Goal: Ask a question

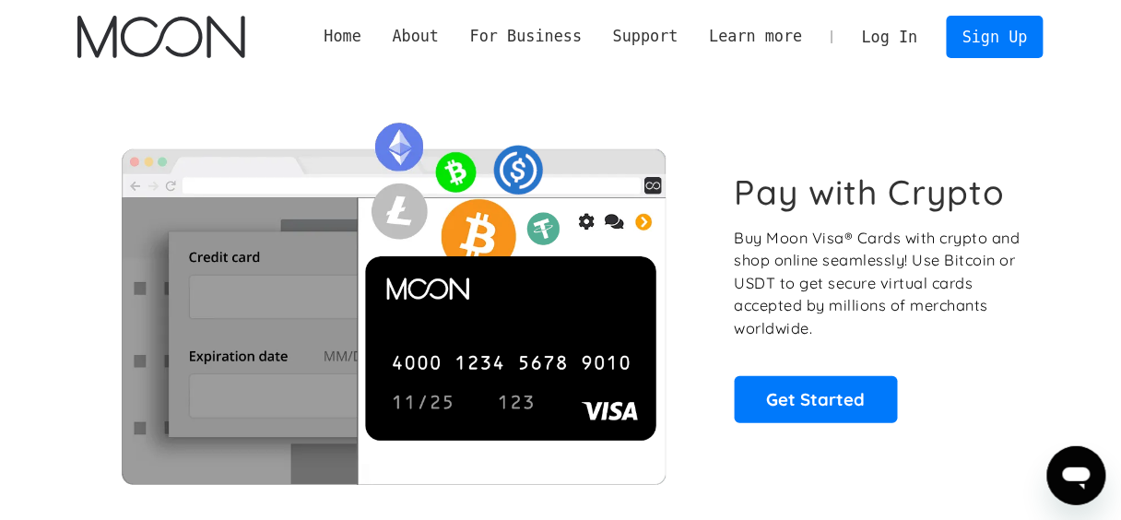
click at [893, 41] on link "Log In" at bounding box center [889, 37] width 87 height 41
click at [906, 41] on link "Log In" at bounding box center [889, 37] width 87 height 41
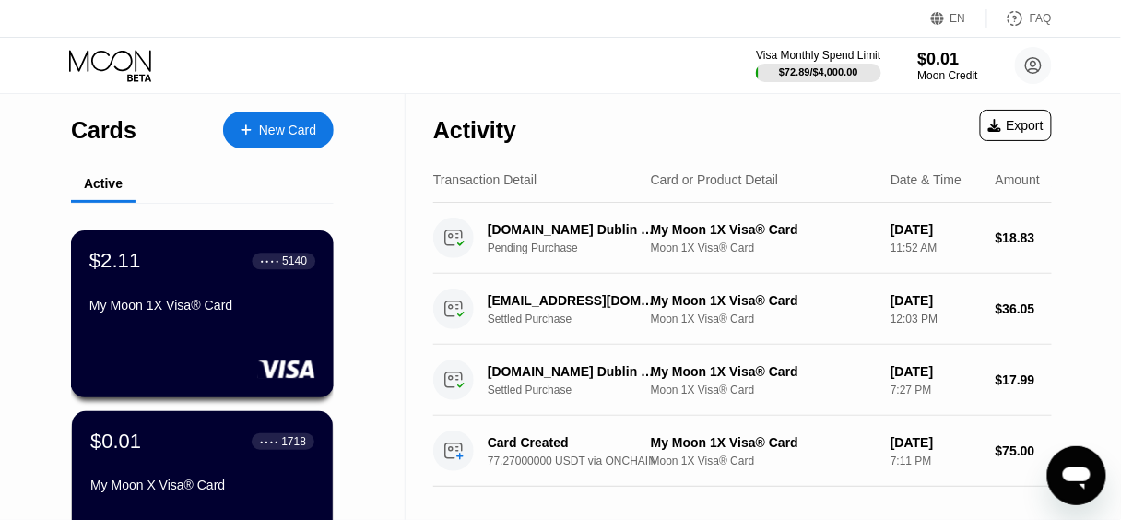
click at [229, 320] on div "My Moon 1X Visa® Card" at bounding box center [202, 309] width 226 height 22
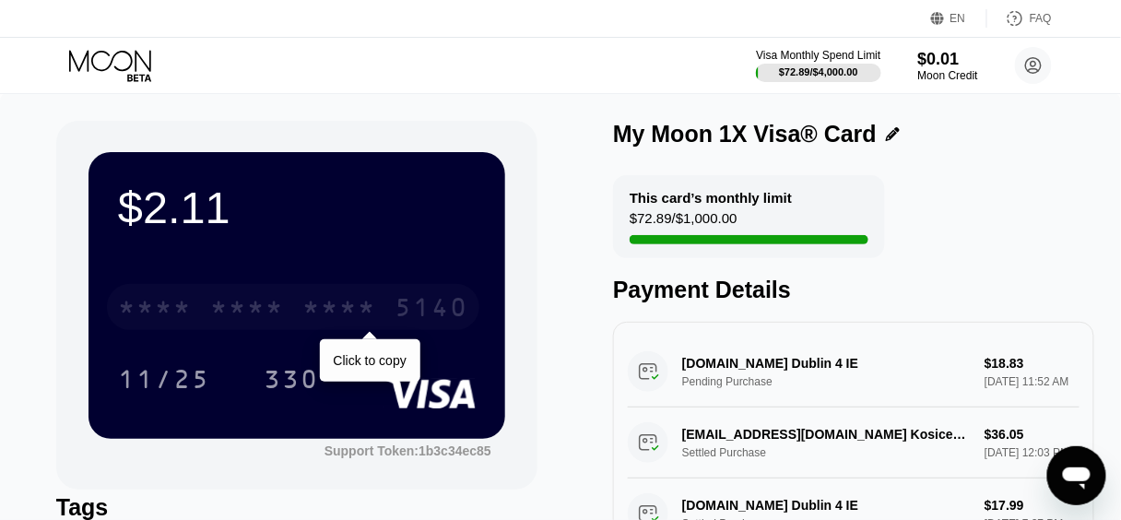
click at [265, 313] on div "* * * *" at bounding box center [247, 309] width 74 height 29
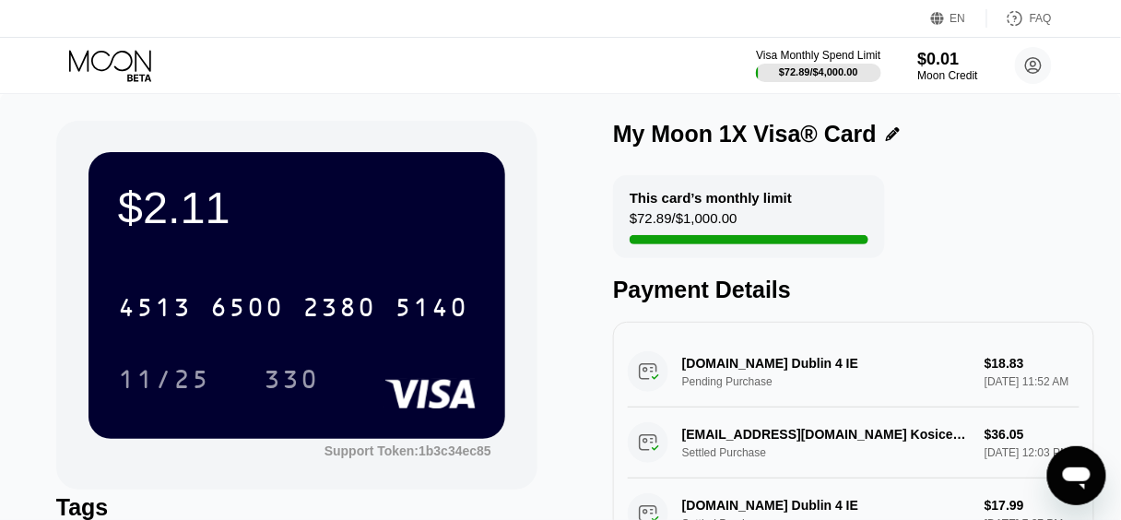
click at [1062, 474] on icon "Üzenetküldési ablak megnyitása" at bounding box center [1076, 477] width 28 height 22
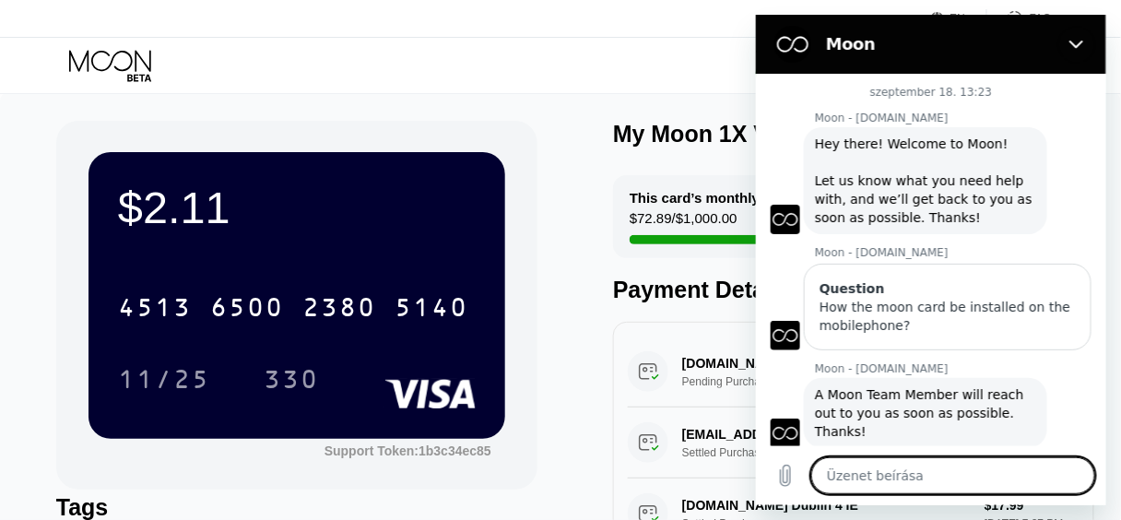
scroll to position [65, 0]
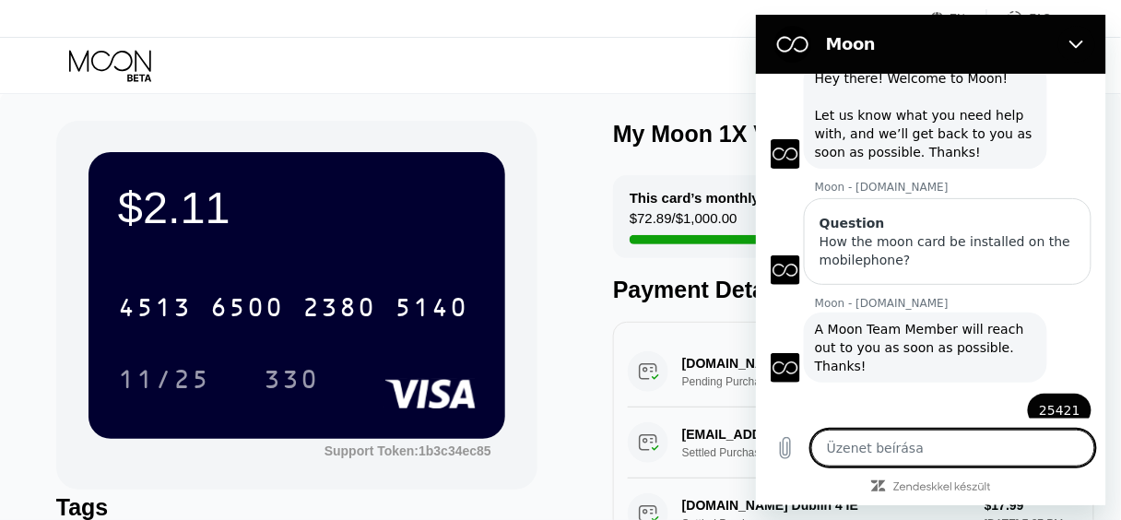
type textarea "H"
type textarea "x"
type textarea "Hi"
type textarea "x"
type textarea "Hi"
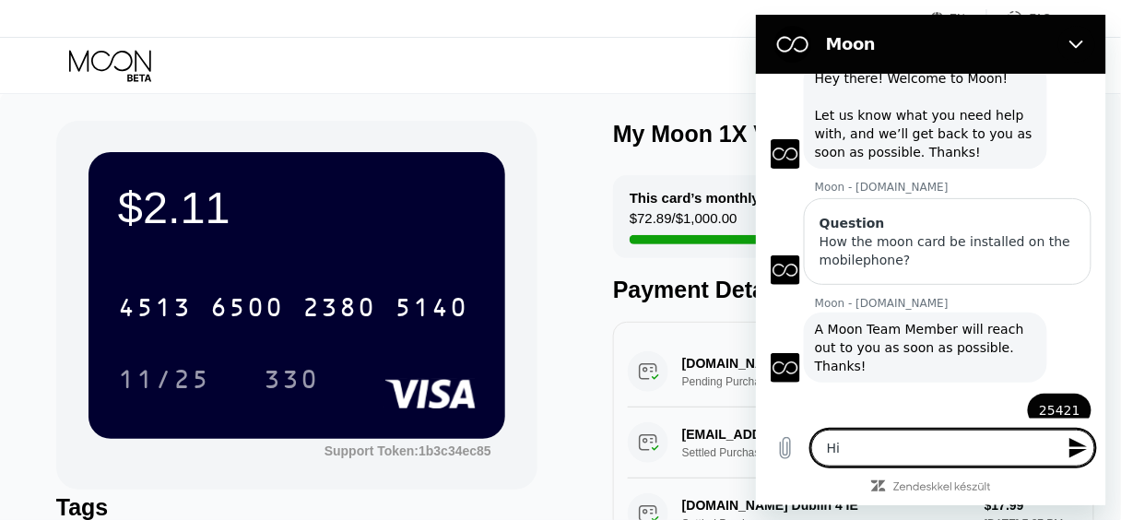
type textarea "x"
type textarea "Hi s"
type textarea "x"
type textarea "Hi sh"
type textarea "x"
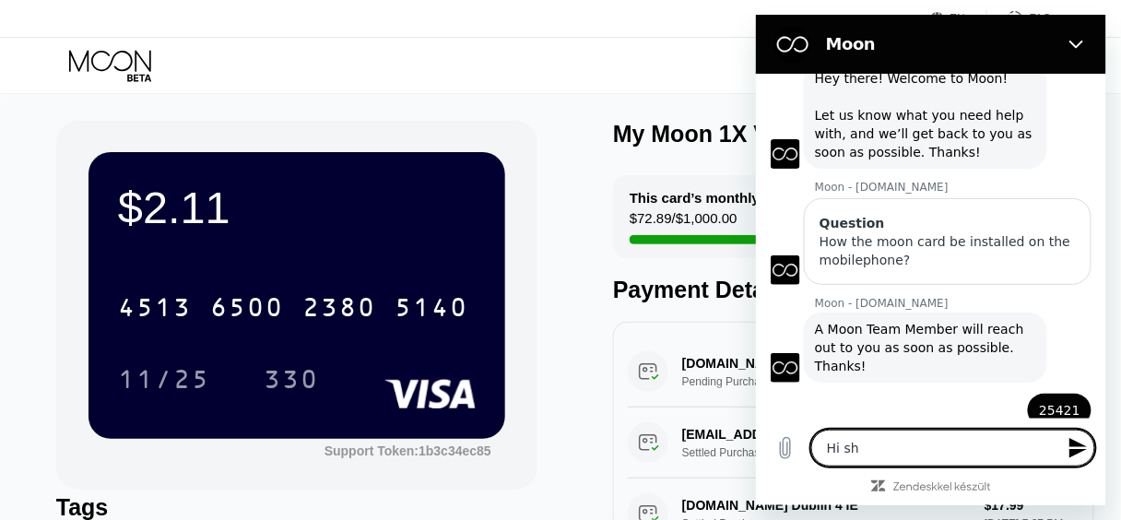
type textarea "Hi sha"
type textarea "x"
type textarea "Hi shal"
type textarea "x"
type textarea "Hi shall"
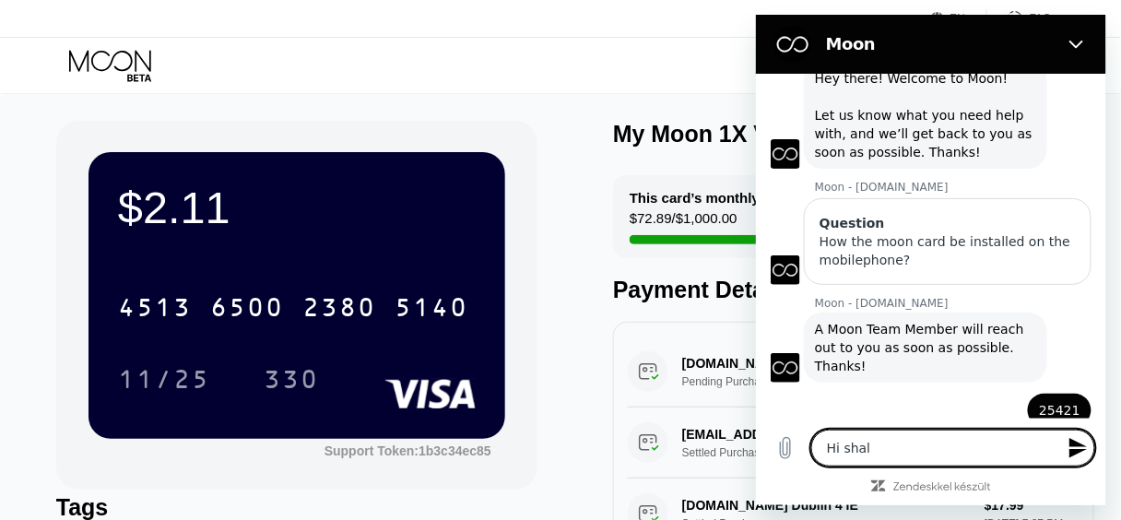
type textarea "x"
type textarea "Hi shall"
type textarea "x"
type textarea "Hi shall i"
type textarea "x"
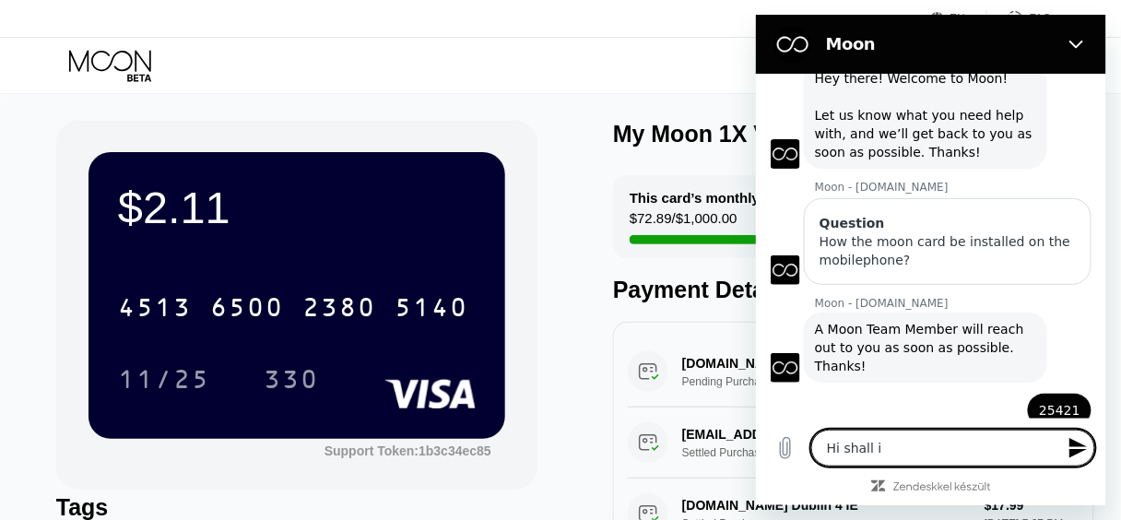
type textarea "Hi shall i"
type textarea "x"
type textarea "Hi shall i d"
type textarea "x"
type textarea "Hi shall i de"
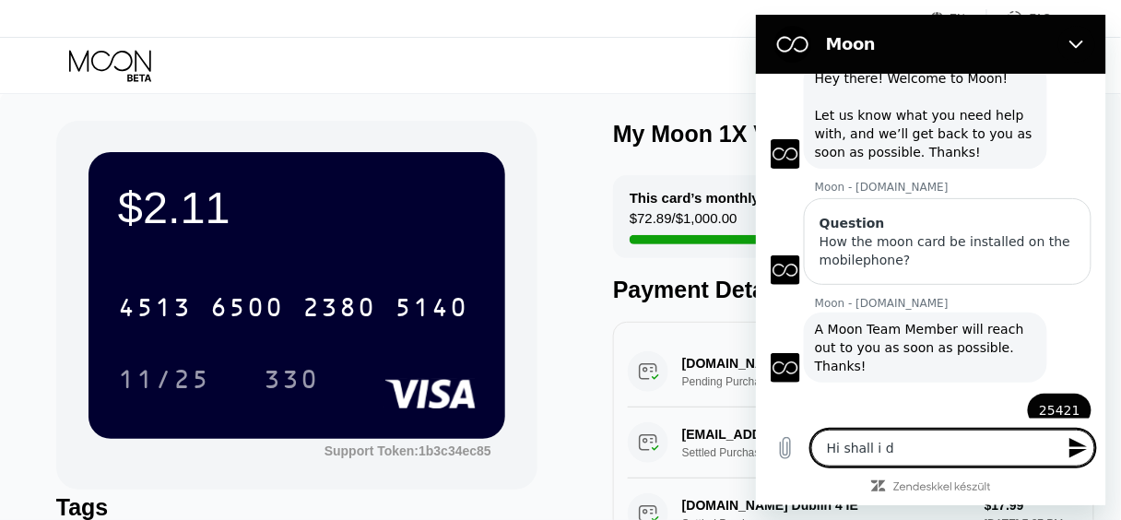
type textarea "x"
type textarea "Hi shall i dep"
type textarea "x"
type textarea "Hi shall i depo"
type textarea "x"
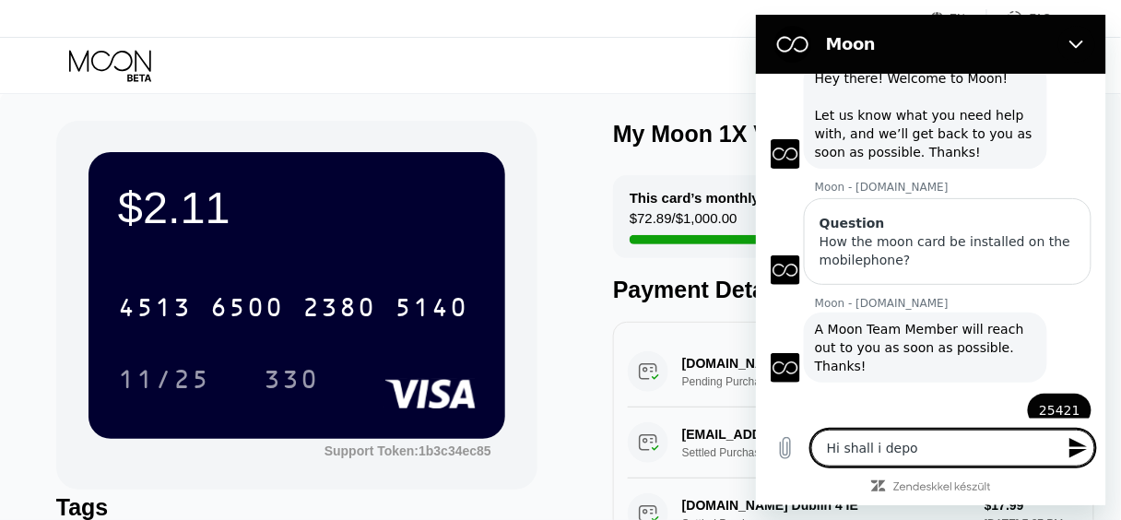
type textarea "Hi shall i depos"
type textarea "x"
type textarea "Hi shall i deposi"
type textarea "x"
type textarea "Hi shall i deposit"
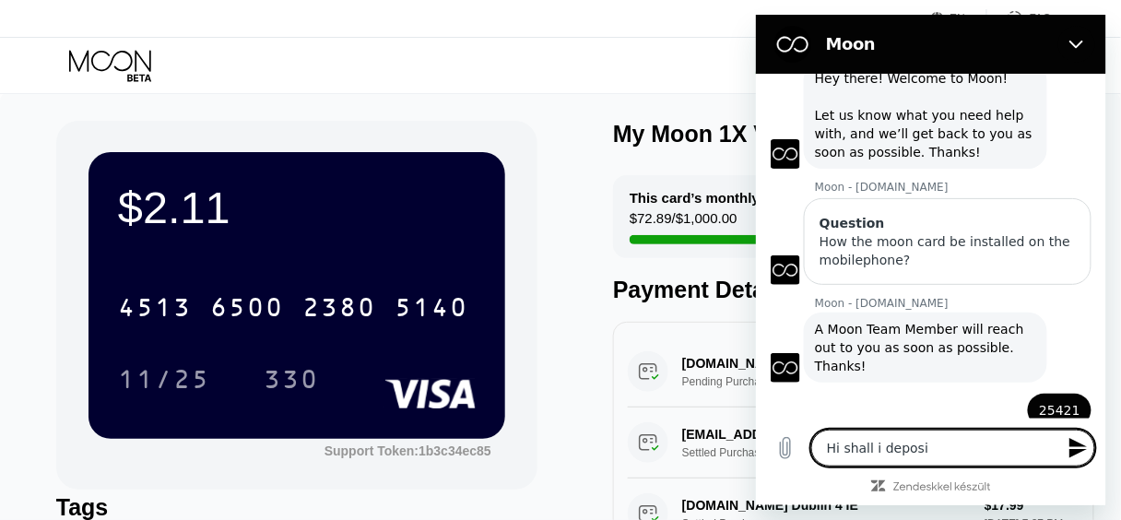
type textarea "x"
type textarea "Hi shall i deposit"
type textarea "x"
type textarea "Hi shall i deposit t"
type textarea "x"
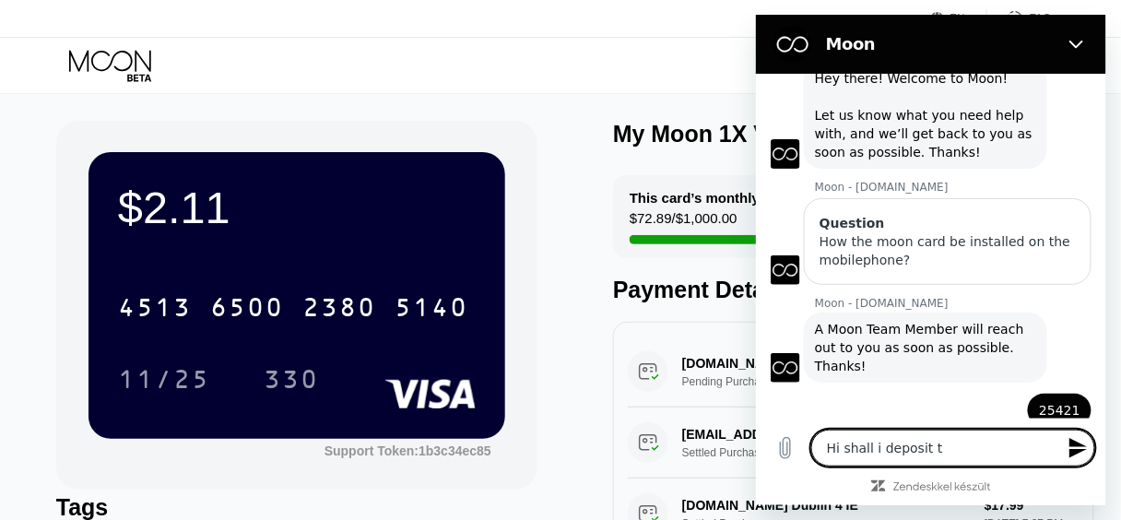
type textarea "Hi shall i deposit th"
type textarea "x"
type textarea "Hi shall i deposit t"
type textarea "x"
type textarea "Hi shall i deposit to"
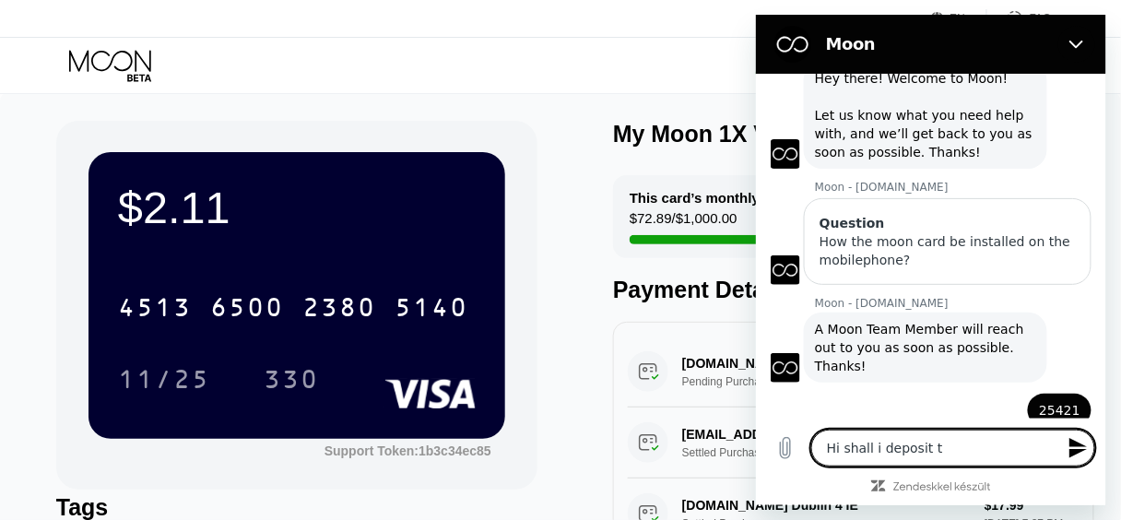
type textarea "x"
type textarea "Hi shall i deposit to"
type textarea "x"
type textarea "Hi shall i deposit to m"
type textarea "x"
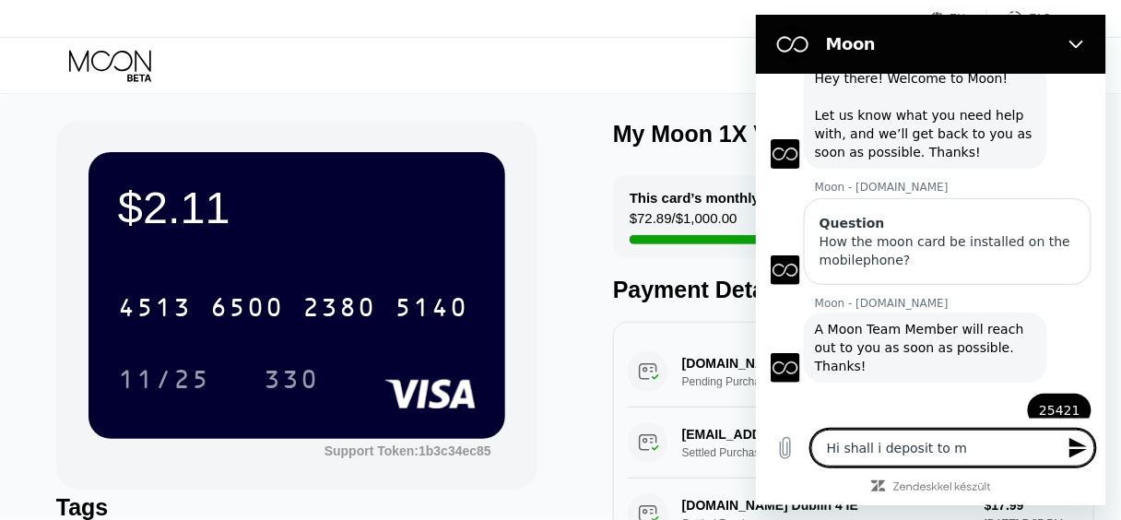
type textarea "Hi shall i deposit to my"
type textarea "x"
type textarea "Hi shall i deposit to my"
type textarea "x"
type textarea "Hi shall i deposit to my c"
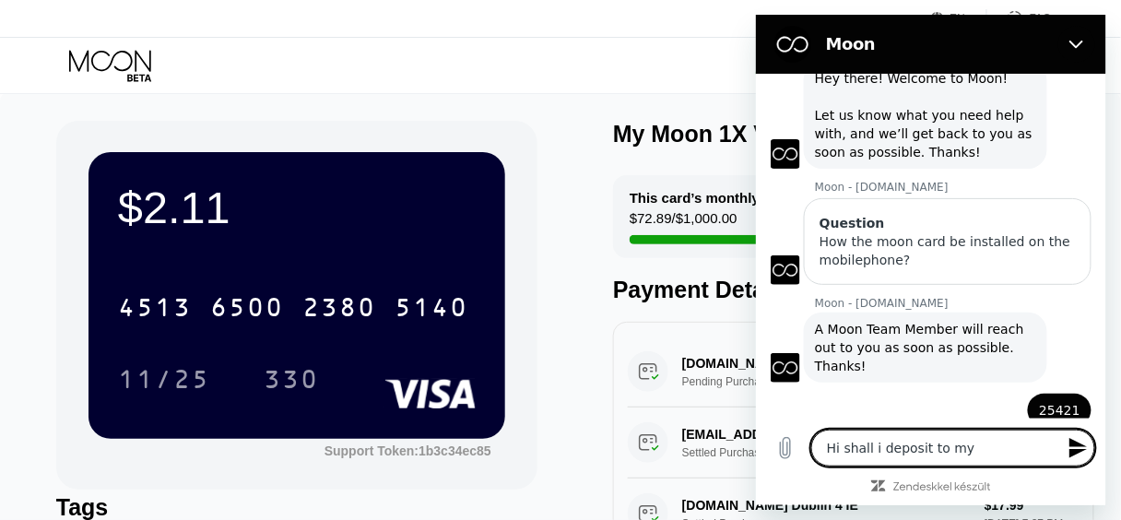
type textarea "x"
type textarea "Hi shall i deposit to my ca"
type textarea "x"
type textarea "Hi shall i deposit to my car"
type textarea "x"
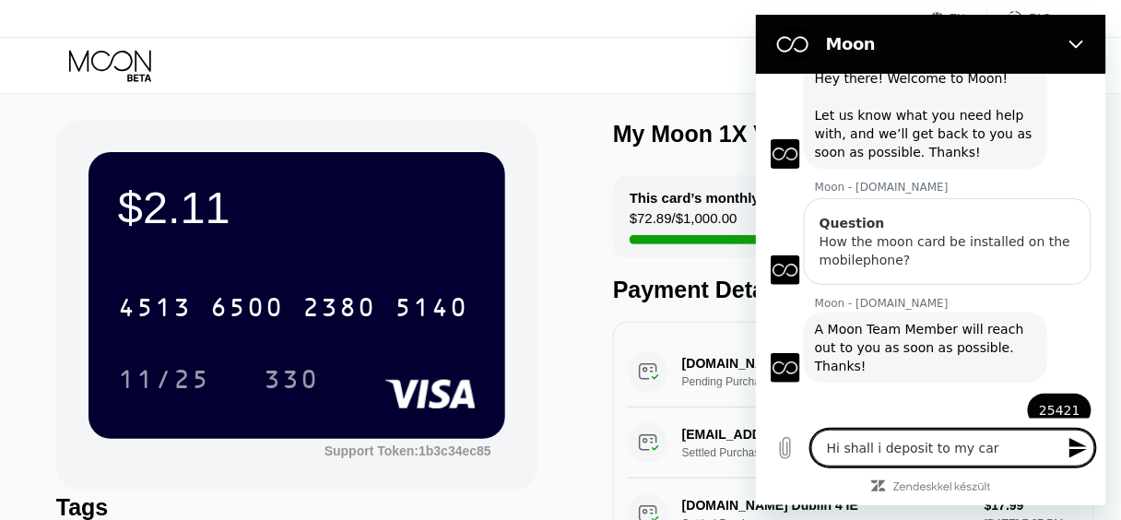
type textarea "Hi shall i deposit to my card"
type textarea "x"
type textarea "Hi shall i deposit to my card"
type textarea "x"
type textarea "Hi shall i deposit to my card m"
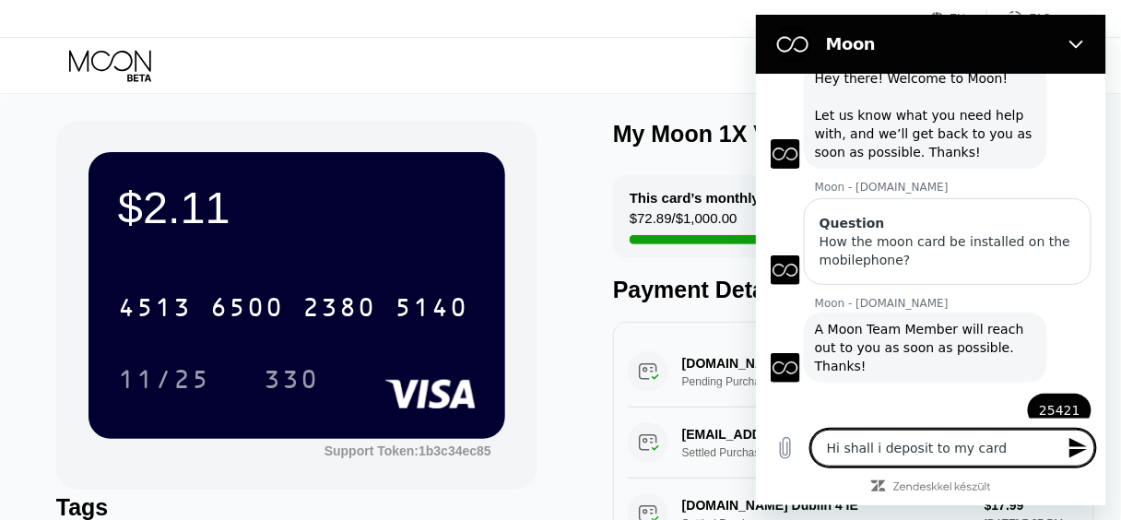
type textarea "x"
type textarea "Hi shall i deposit to my card mo"
type textarea "x"
type textarea "Hi shall i deposit to my card mor"
type textarea "x"
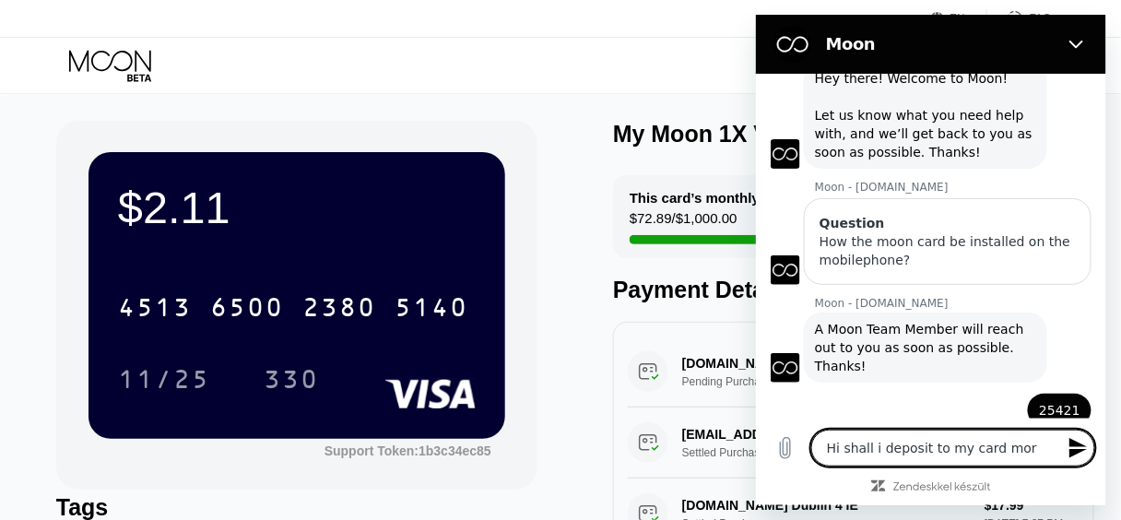
type textarea "Hi shall i deposit to my card mo"
type textarea "x"
type textarea "Hi shall i deposit to my card m"
type textarea "x"
type textarea "Hi shall i deposit to my card"
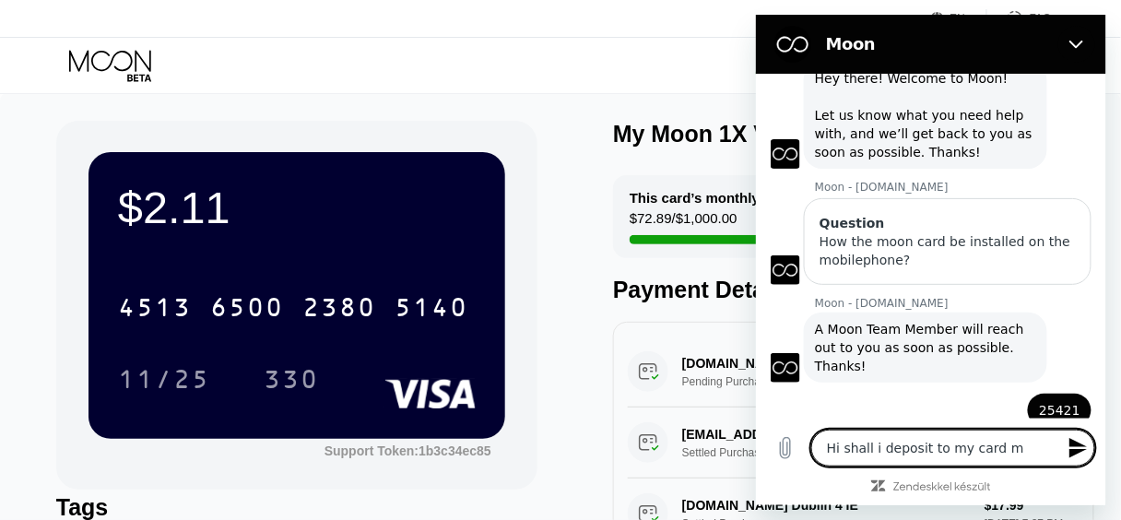
type textarea "x"
type textarea "Hi shall i deposit to my card"
type textarea "x"
type textarea "Hi shall i deposit to my card?"
type textarea "x"
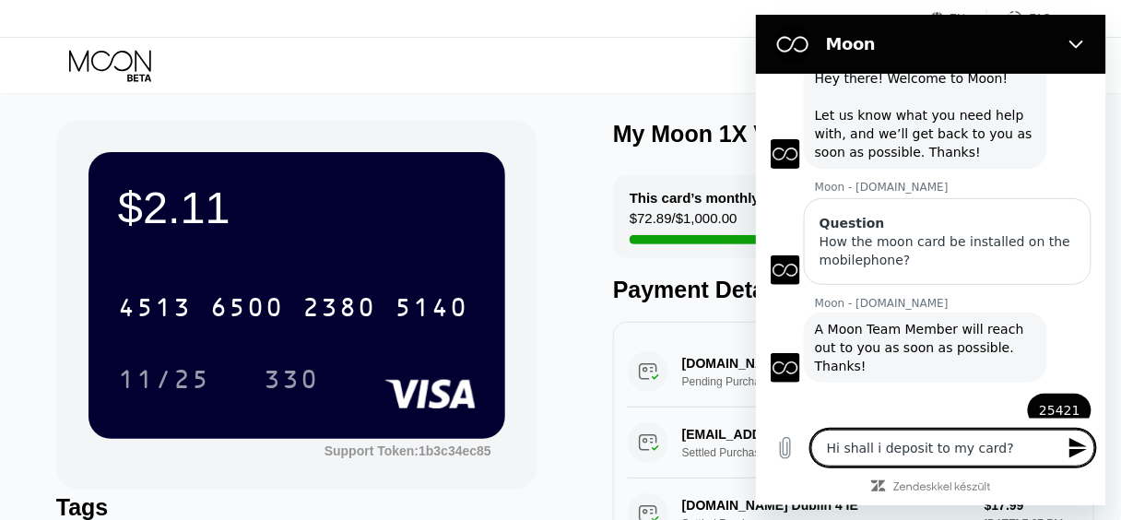
type textarea "Hi shall i deposit to my card?"
type textarea "x"
type textarea "Hi shall i deposit to my card? [CREDIT_CARD_NUMBER]"
type textarea "x"
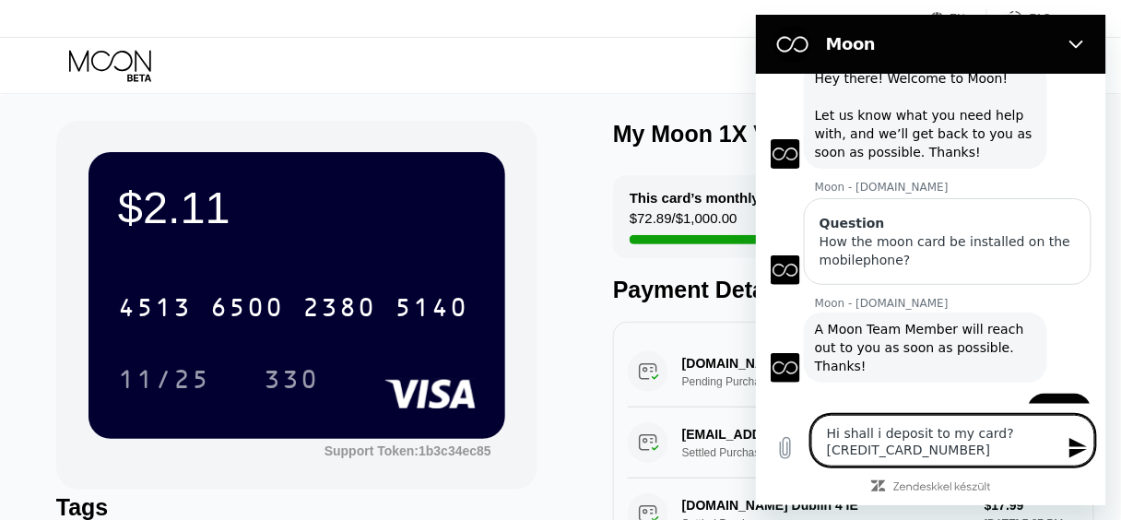
type textarea "Hi shall i deposit to my card? [CREDIT_CARD_NUMBER]"
type textarea "x"
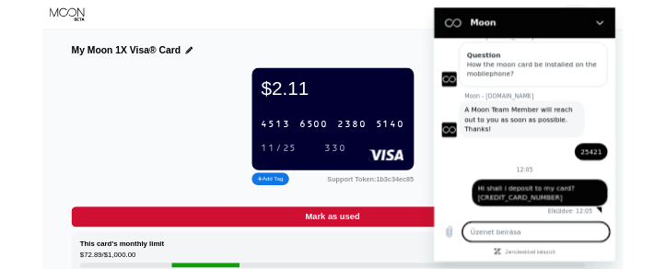
scroll to position [433, 0]
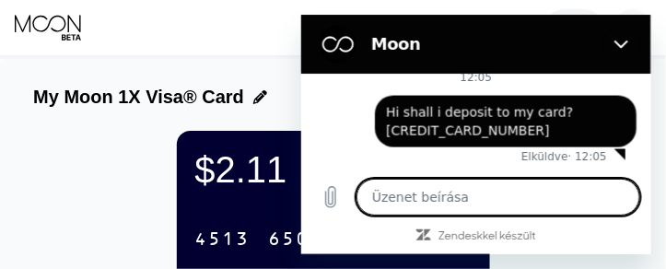
type textarea "x"
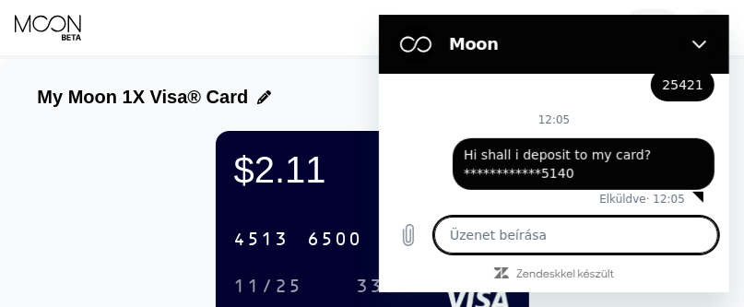
scroll to position [395, 0]
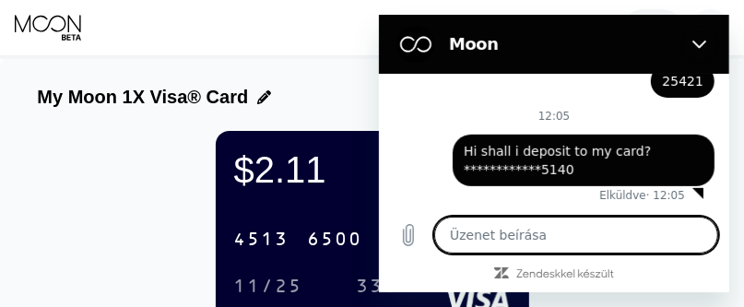
click at [646, 165] on span "**********" at bounding box center [583, 160] width 240 height 37
click at [548, 235] on textarea at bounding box center [575, 235] width 284 height 37
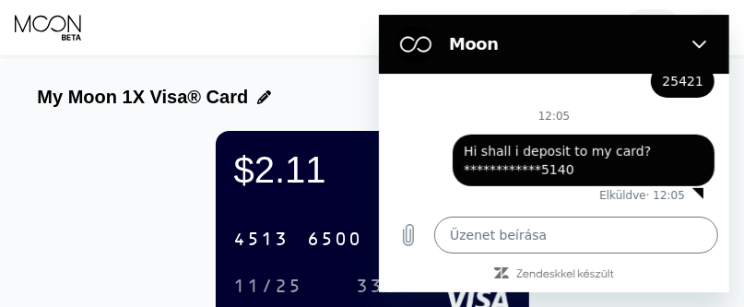
click at [622, 159] on span "**********" at bounding box center [583, 160] width 240 height 37
click at [691, 194] on div at bounding box center [696, 193] width 11 height 11
click at [670, 173] on span "**********" at bounding box center [583, 160] width 240 height 37
click at [643, 161] on span "**********" at bounding box center [583, 160] width 240 height 37
click at [596, 154] on span "**********" at bounding box center [583, 160] width 240 height 37
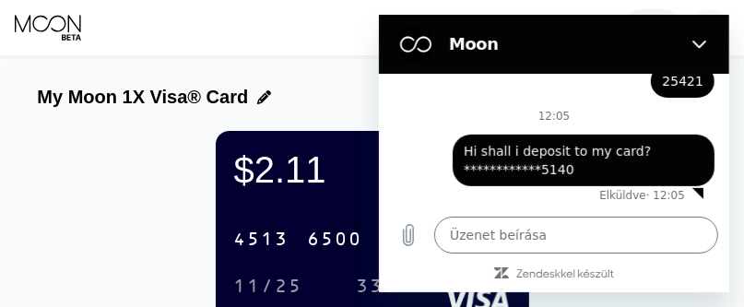
drag, startPoint x: 596, startPoint y: 154, endPoint x: 642, endPoint y: 156, distance: 45.2
click at [642, 156] on span "**********" at bounding box center [583, 160] width 240 height 37
click at [508, 232] on textarea at bounding box center [575, 235] width 284 height 37
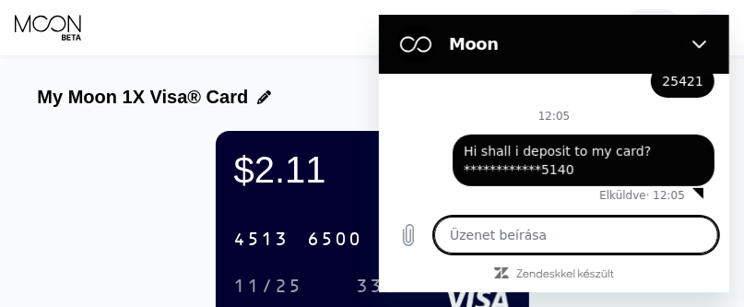
type textarea "p"
type textarea "x"
type textarea "pr"
type textarea "x"
type textarea "pr"
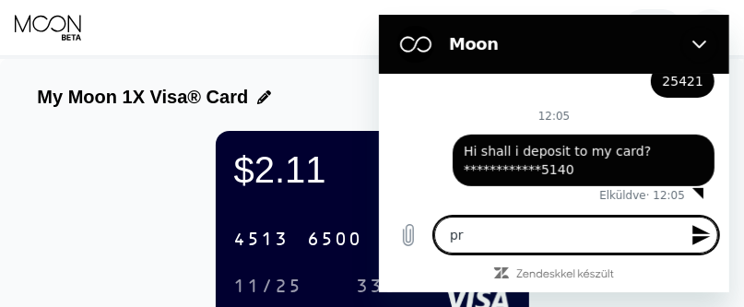
type textarea "x"
type textarea "pr d"
type textarea "x"
type textarea "pr do"
type textarea "x"
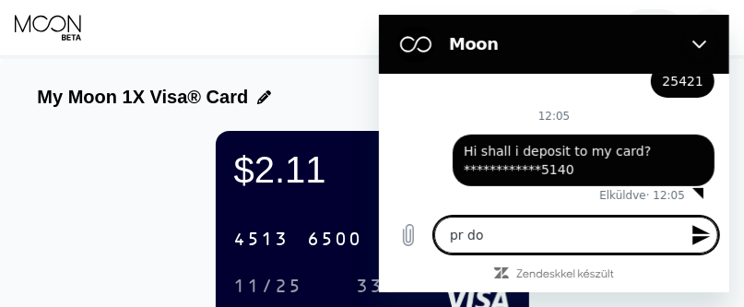
type textarea "pr do"
type textarea "x"
type textarea "pr do I"
type textarea "x"
type textarea "pr do I"
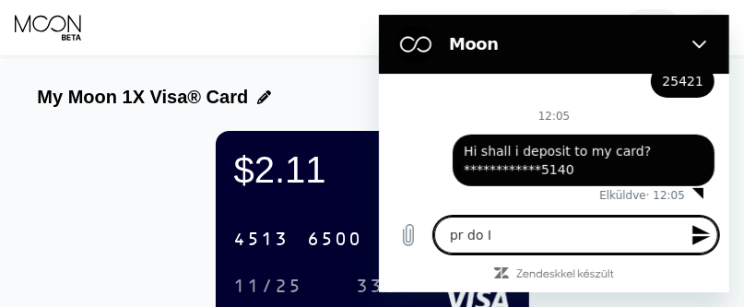
type textarea "x"
type textarea "pr do I o"
type textarea "x"
type textarea "pr do I op"
type textarea "x"
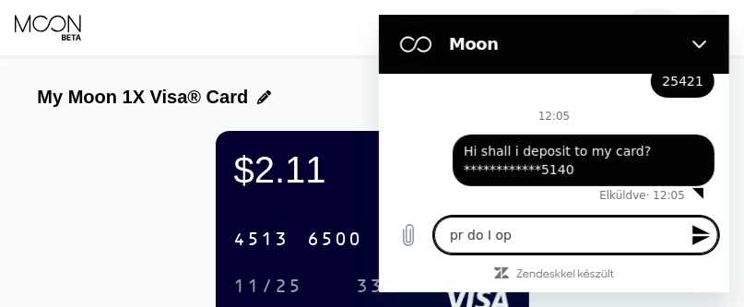
type textarea "pr do I ope"
type textarea "x"
type textarea "pr do I open"
type textarea "x"
type textarea "pr do I open"
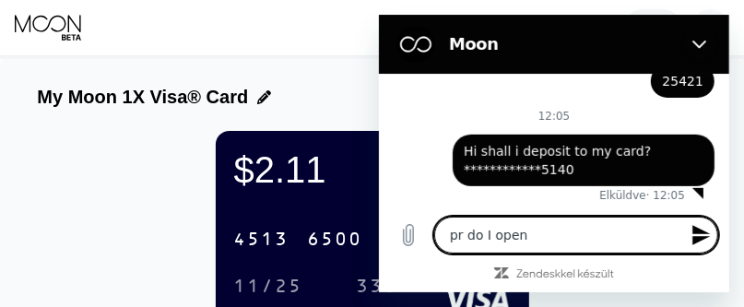
type textarea "x"
type textarea "pr do I open a"
type textarea "x"
type textarea "pr do I open a"
type textarea "x"
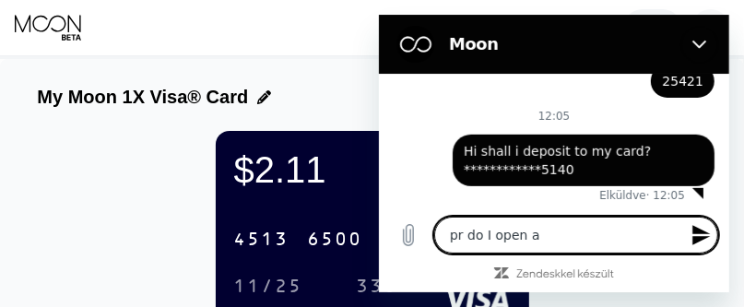
type textarea "pr do I open a n"
type textarea "x"
type textarea "pr do I open a ne"
type textarea "x"
type textarea "pr do I open a new"
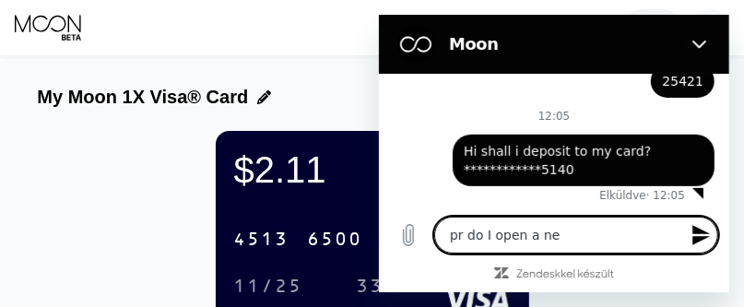
type textarea "x"
type textarea "pr do I open a new"
type textarea "x"
type textarea "pr do I open a new c"
type textarea "x"
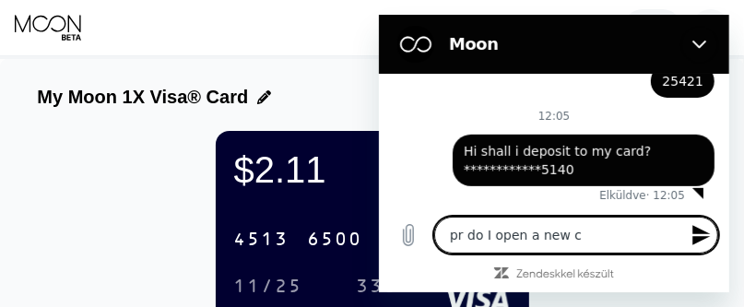
type textarea "pr do I open a new"
type textarea "x"
type textarea "pr do I open a new c"
type textarea "x"
type textarea "pr do I open a new ca"
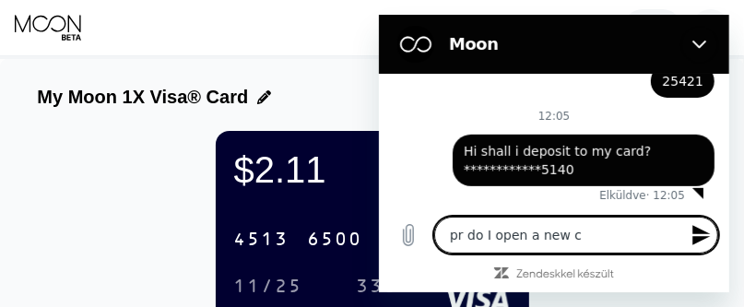
type textarea "x"
type textarea "pr do I open a new car"
type textarea "x"
type textarea "pr do I open a new card"
type textarea "x"
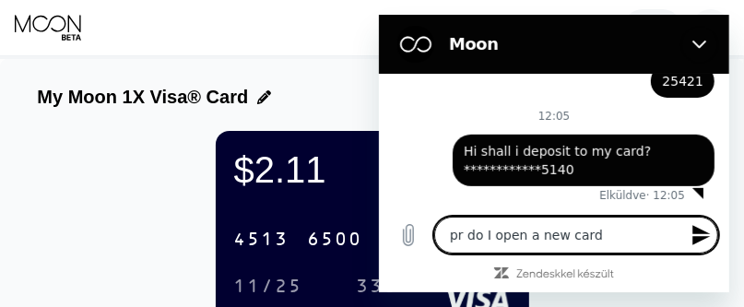
type textarea "r do I open a new card"
type textarea "x"
type textarea "or do I open a new card"
type textarea "x"
type textarea "or do I open a new card?"
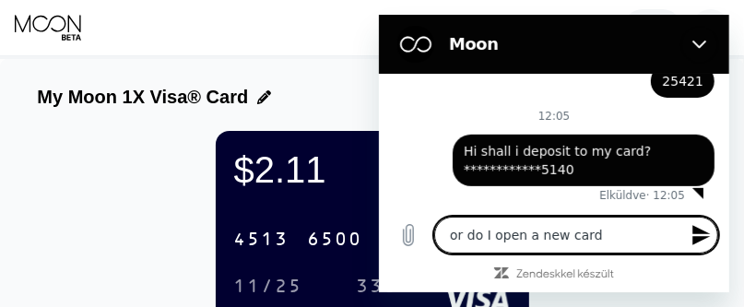
type textarea "x"
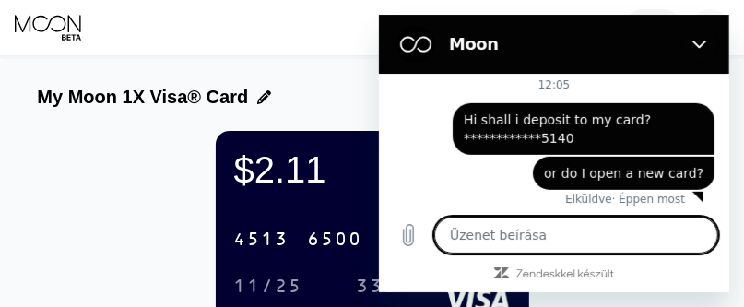
scroll to position [430, 0]
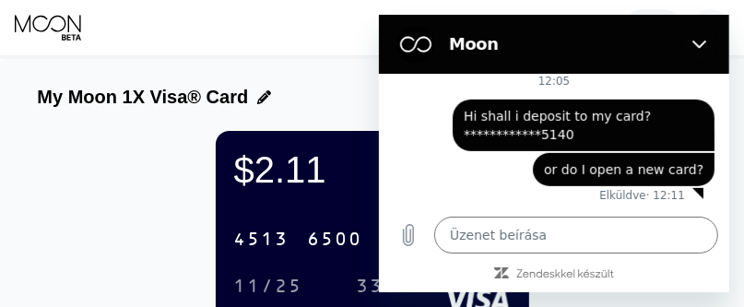
click at [330, 206] on div "$2.11 4513 6500 2380 5140 11/25 330" at bounding box center [372, 230] width 313 height 198
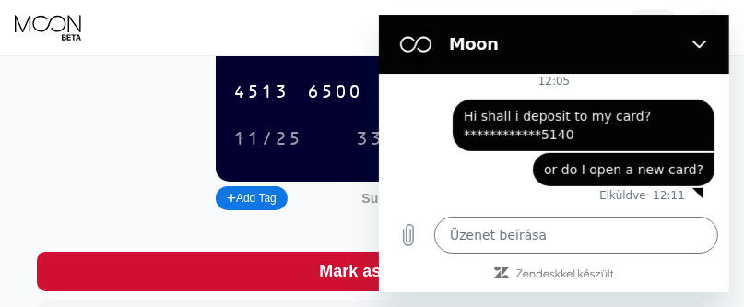
scroll to position [0, 0]
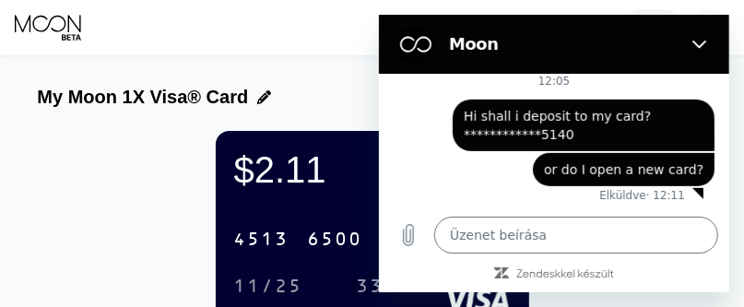
drag, startPoint x: 34, startPoint y: 96, endPoint x: 165, endPoint y: 98, distance: 130.9
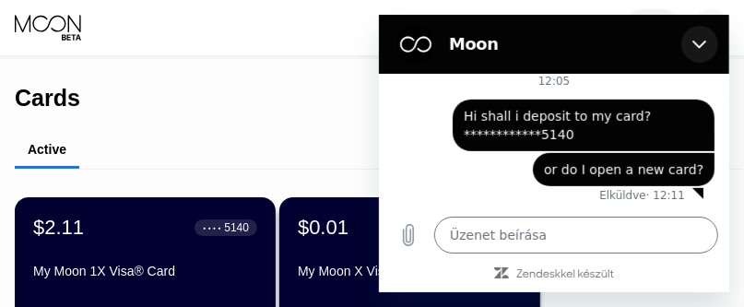
click at [704, 43] on icon "Bezárás" at bounding box center [698, 44] width 15 height 15
type textarea "x"
